Goal: Task Accomplishment & Management: Complete application form

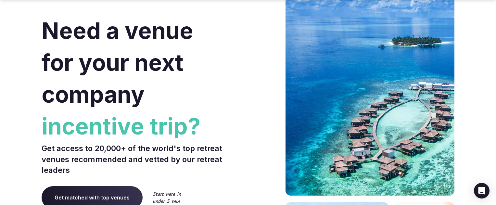
scroll to position [41, 0]
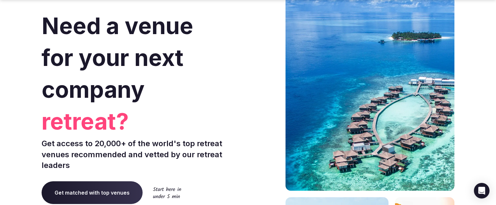
click at [128, 190] on span "Get matched with top venues" at bounding box center [92, 192] width 101 height 23
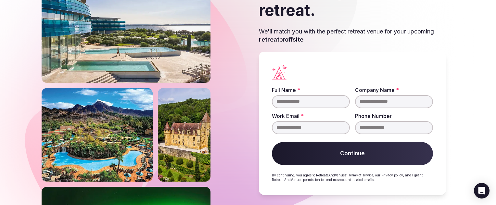
scroll to position [57, 0]
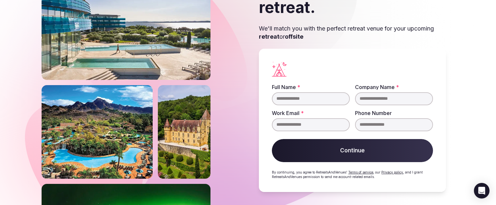
click at [328, 101] on input "Full Name *" at bounding box center [311, 98] width 78 height 13
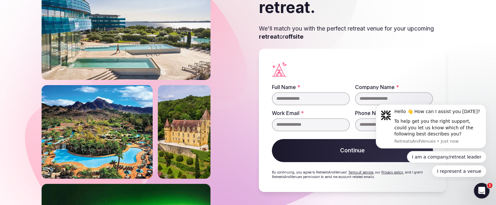
scroll to position [0, 0]
type input "**********"
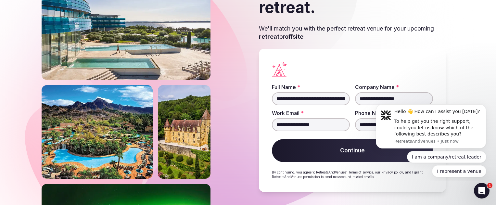
drag, startPoint x: 344, startPoint y: 100, endPoint x: 251, endPoint y: 106, distance: 93.1
click at [251, 106] on div "**********" at bounding box center [353, 85] width 204 height 239
type input "**********"
drag, startPoint x: 346, startPoint y: 99, endPoint x: 236, endPoint y: 101, distance: 109.5
click at [236, 101] on div "**********" at bounding box center [248, 85] width 413 height 239
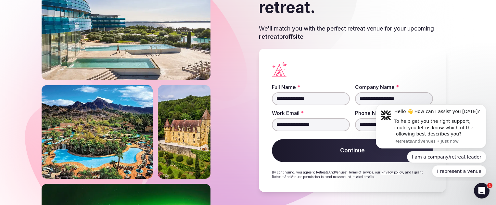
type input "**********"
click at [471, 86] on section "**********" at bounding box center [248, 85] width 496 height 239
click at [349, 156] on button "Continue" at bounding box center [352, 150] width 161 height 23
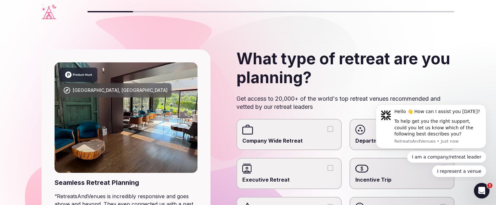
click at [472, 102] on div "Hello 👋 How can I assist you [DATE]? To help get you the right support, could y…" at bounding box center [431, 136] width 120 height 81
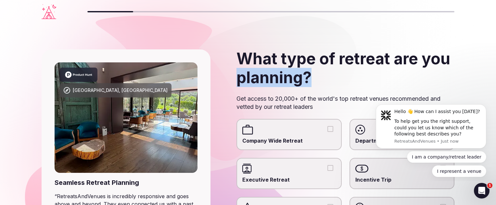
drag, startPoint x: 496, startPoint y: 52, endPoint x: 497, endPoint y: 85, distance: 33.5
click at [496, 85] on html "[GEOGRAPHIC_DATA], [GEOGRAPHIC_DATA] Seamless Retreat Planning “ RetreatsAndVen…" at bounding box center [248, 102] width 496 height 205
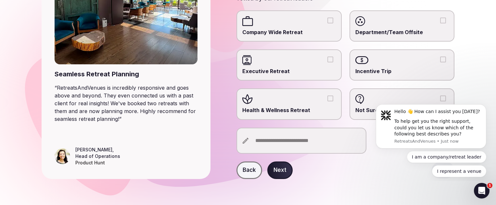
scroll to position [120, 0]
click at [336, 92] on label "Health & Wellness Retreat" at bounding box center [288, 103] width 105 height 31
click at [333, 95] on button "Health & Wellness Retreat" at bounding box center [330, 98] width 6 height 6
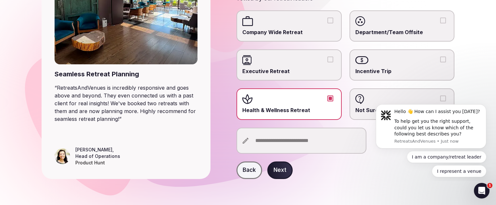
click at [283, 168] on button "Next" at bounding box center [279, 170] width 25 height 18
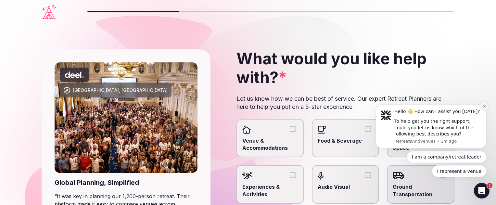
click at [483, 104] on button "Dismiss notification" at bounding box center [484, 106] width 8 height 8
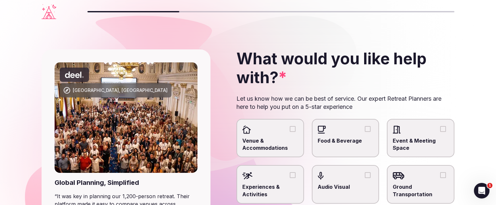
click at [294, 129] on button "Venue & Accommodations" at bounding box center [293, 129] width 6 height 6
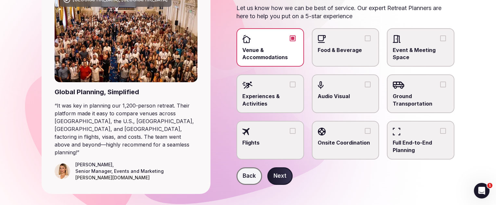
scroll to position [91, 0]
drag, startPoint x: 496, startPoint y: 107, endPoint x: 289, endPoint y: 190, distance: 223.4
click at [289, 184] on button "Next" at bounding box center [279, 176] width 25 height 18
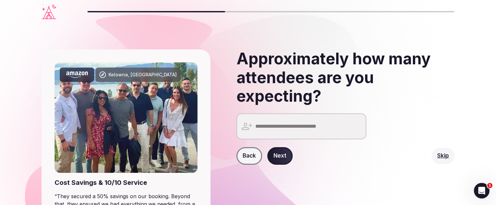
click at [294, 129] on input "number" at bounding box center [301, 126] width 130 height 26
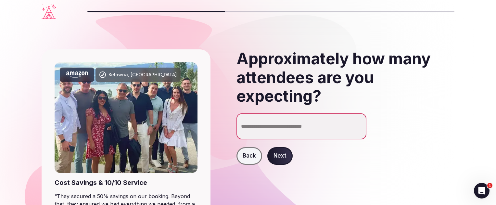
type input "**"
click at [280, 160] on button "Next" at bounding box center [279, 156] width 25 height 18
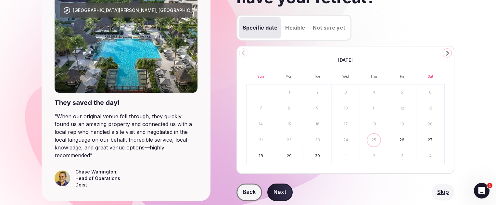
scroll to position [80, 0]
click at [449, 52] on icon "Go to the Next Month" at bounding box center [447, 53] width 8 height 8
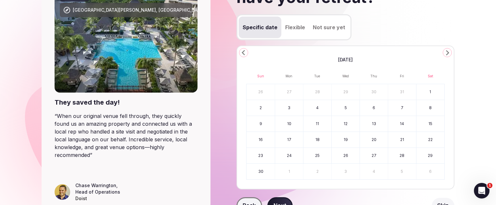
click at [449, 52] on icon "Go to the Next Month" at bounding box center [447, 53] width 8 height 8
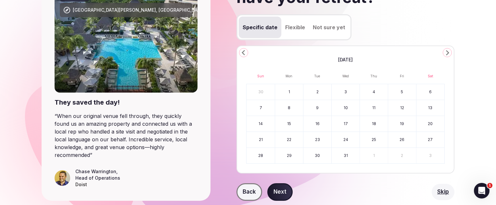
click at [449, 52] on icon "Go to the Next Month" at bounding box center [447, 53] width 8 height 8
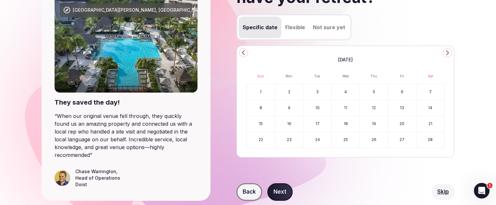
click at [449, 52] on icon "Go to the Next Month" at bounding box center [447, 53] width 8 height 8
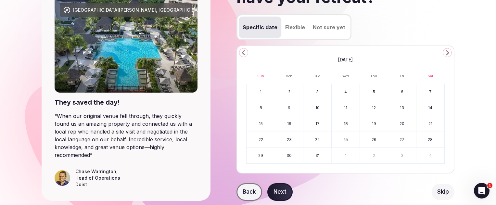
click at [449, 52] on icon "Go to the Next Month" at bounding box center [447, 53] width 8 height 8
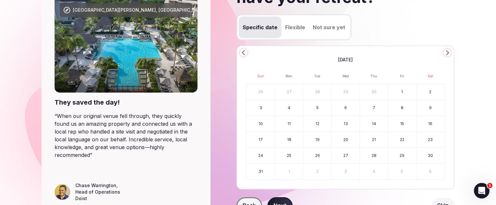
click at [449, 52] on icon "Go to the Next Month" at bounding box center [447, 53] width 8 height 8
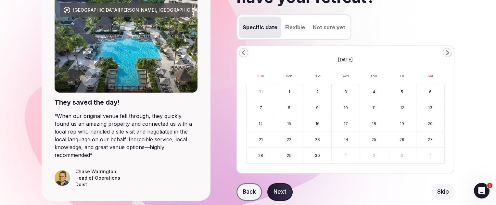
click at [372, 139] on button "25" at bounding box center [374, 140] width 28 height 16
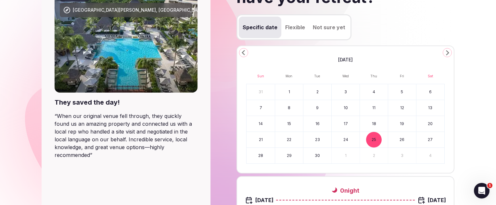
click at [288, 158] on button "29" at bounding box center [289, 156] width 28 height 16
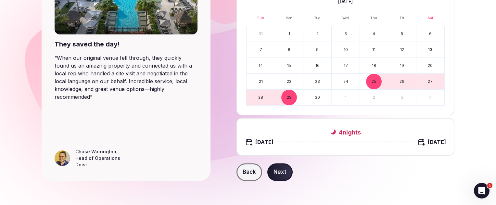
scroll to position [140, 0]
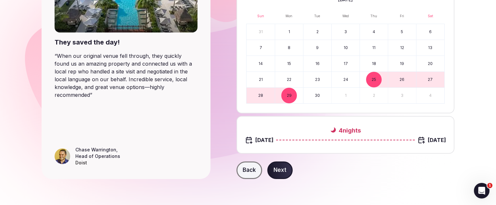
click at [281, 170] on button "Next" at bounding box center [279, 170] width 25 height 18
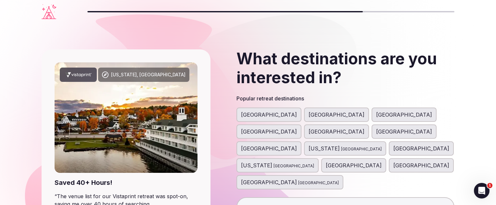
click at [301, 197] on input "text" at bounding box center [345, 206] width 218 height 19
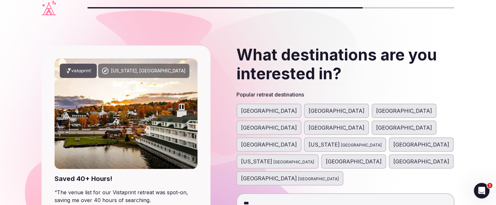
type input "***"
click at [309, 112] on span "[GEOGRAPHIC_DATA]" at bounding box center [337, 111] width 56 height 8
click at [385, 107] on span "[GEOGRAPHIC_DATA]" at bounding box center [413, 111] width 56 height 8
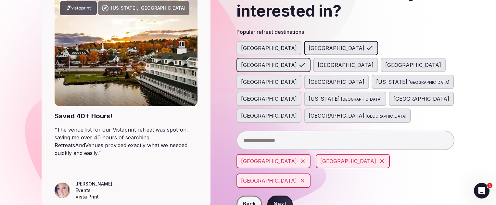
scroll to position [74, 0]
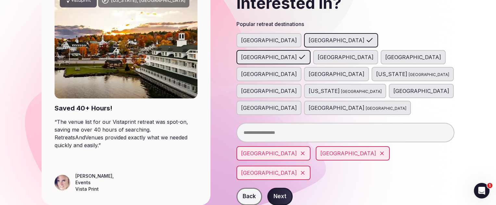
click at [283, 188] on button "Next" at bounding box center [279, 197] width 25 height 18
